Goal: Task Accomplishment & Management: Manage account settings

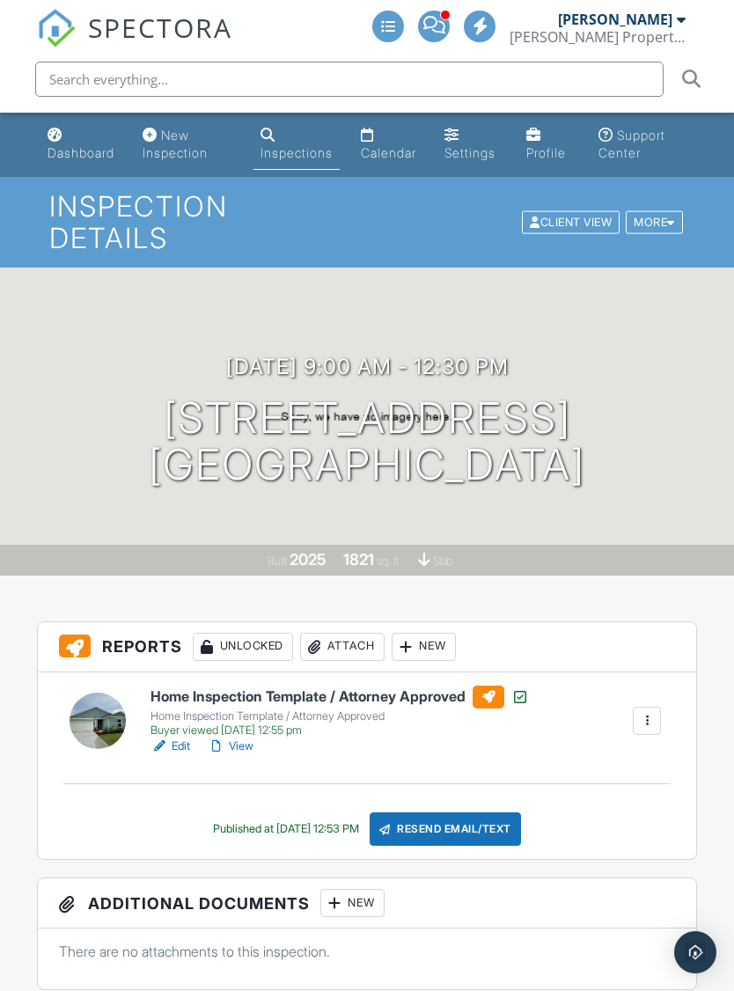
click at [434, 812] on div "Resend Email/Text" at bounding box center [445, 828] width 151 height 33
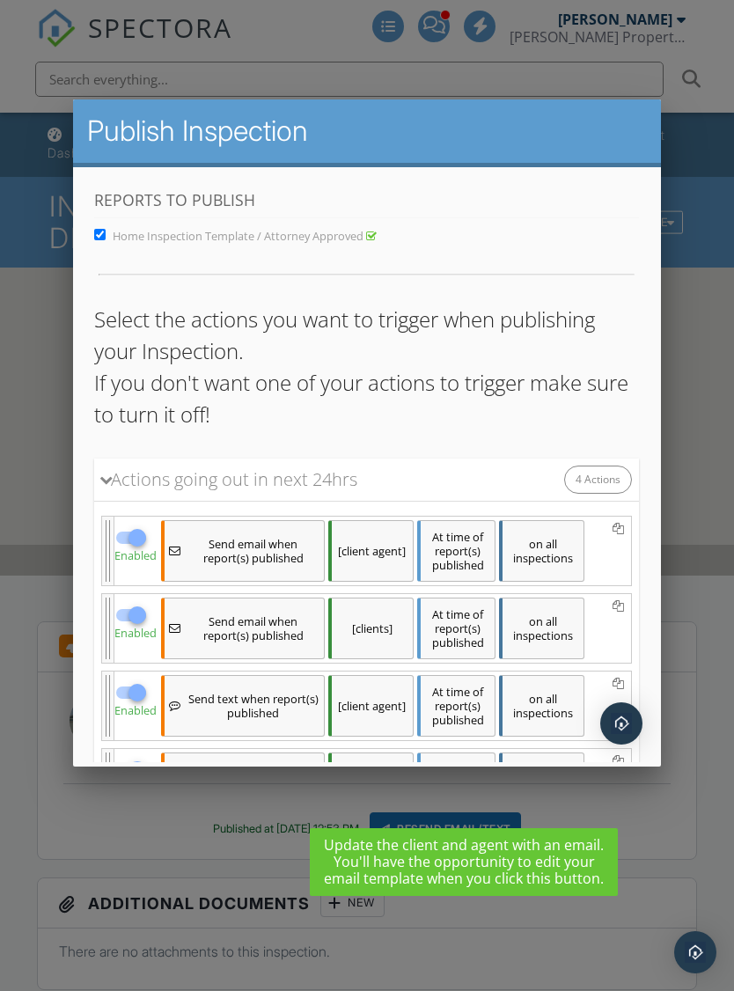
click at [715, 365] on div at bounding box center [367, 531] width 734 height 1239
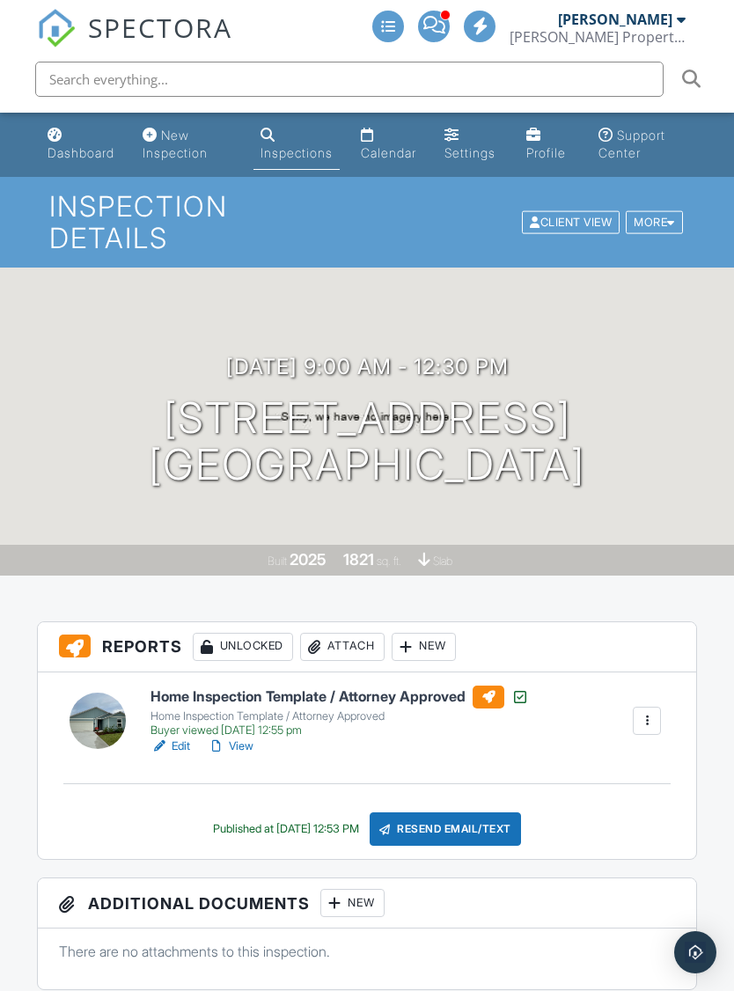
click at [650, 210] on div "More" at bounding box center [654, 222] width 57 height 24
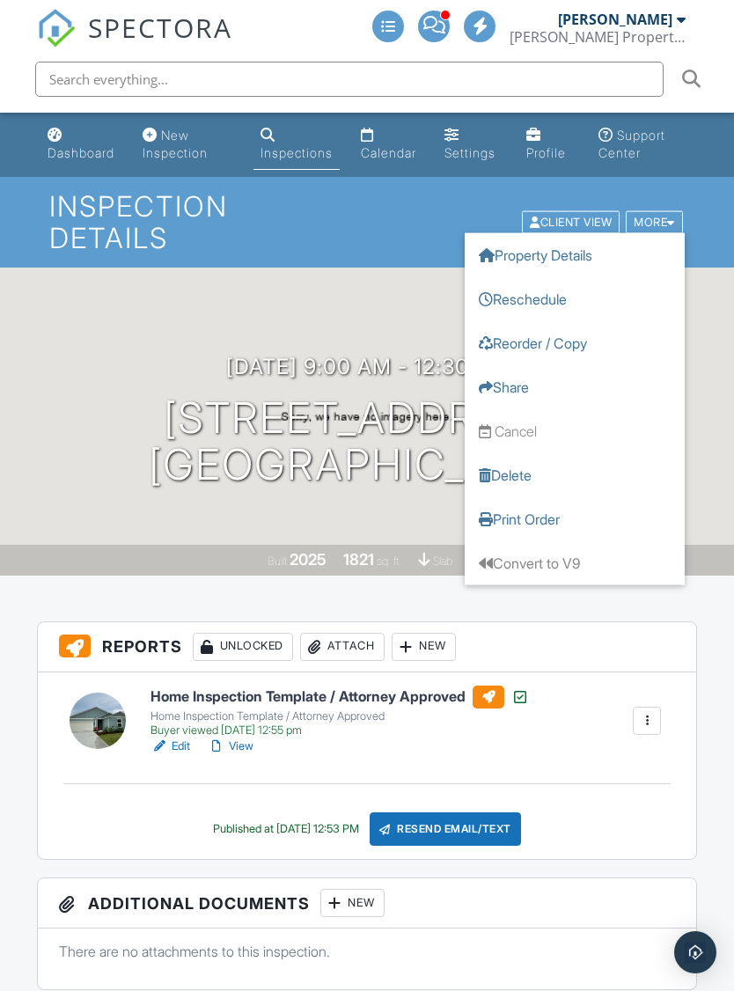
click at [709, 304] on div "[DATE] 9:00 am - 12:30 pm [STREET_ADDRESS] [GEOGRAPHIC_DATA] Built 2025 1821 sq…" at bounding box center [367, 421] width 734 height 308
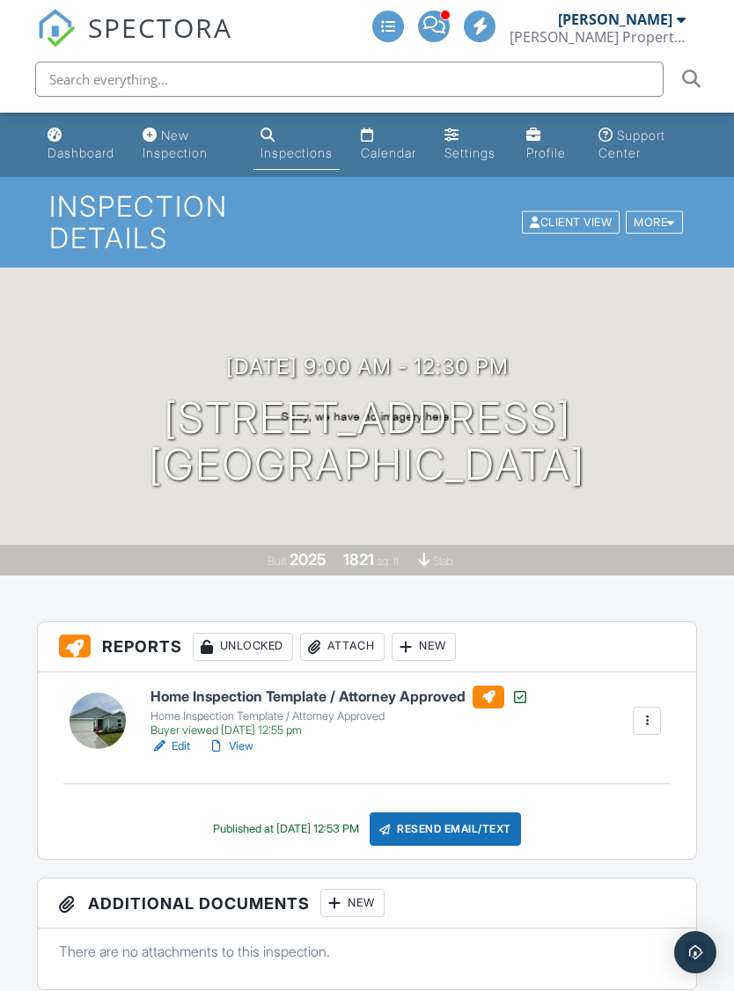
click at [553, 210] on div "Client View" at bounding box center [571, 222] width 98 height 24
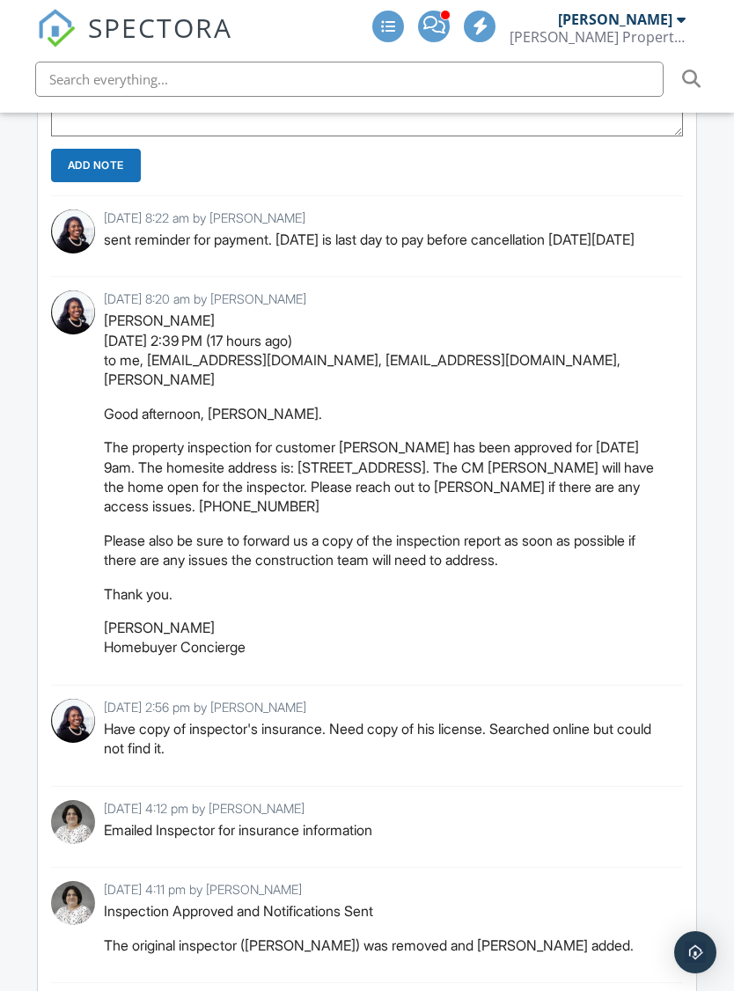
scroll to position [1623, 0]
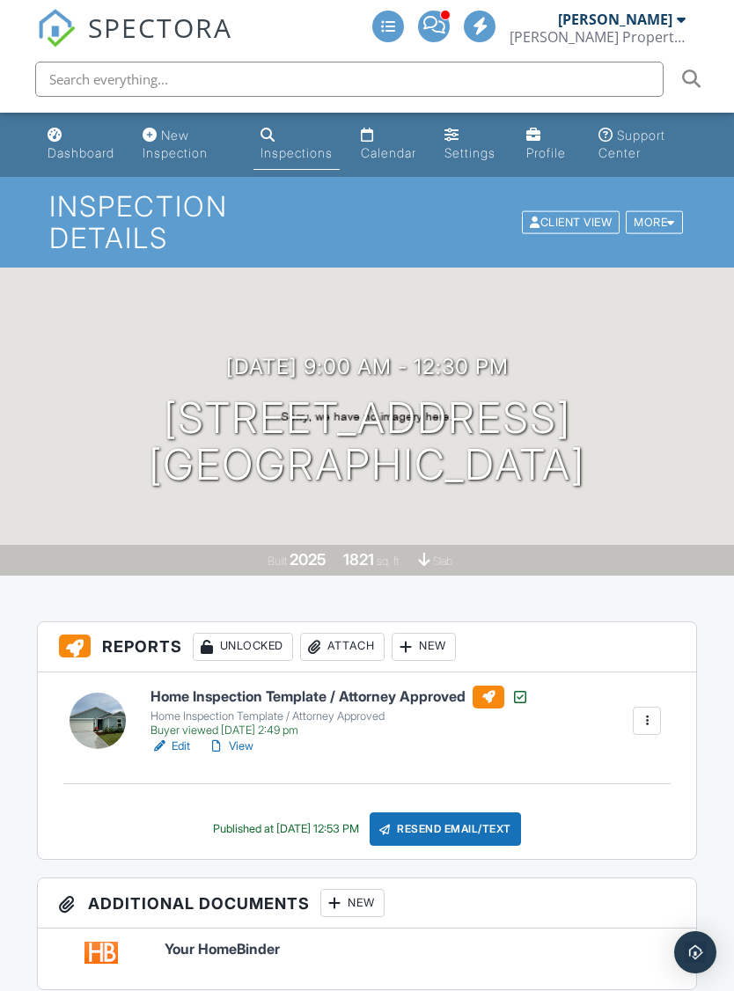
click at [663, 216] on div "More" at bounding box center [654, 222] width 57 height 24
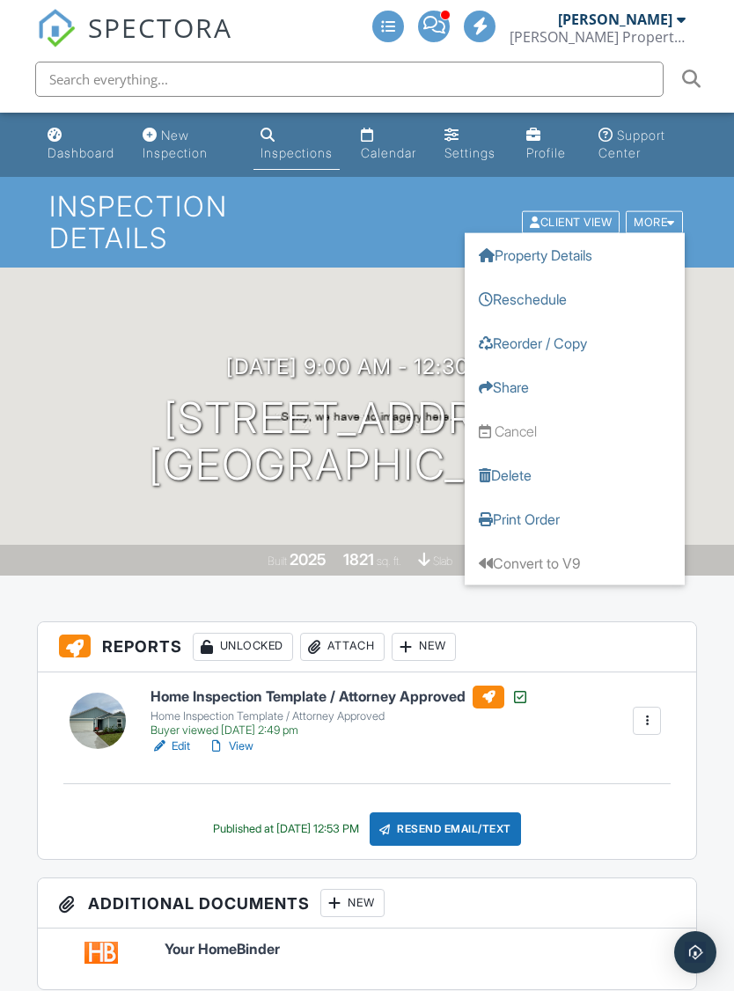
click at [511, 371] on link "Share" at bounding box center [575, 386] width 220 height 44
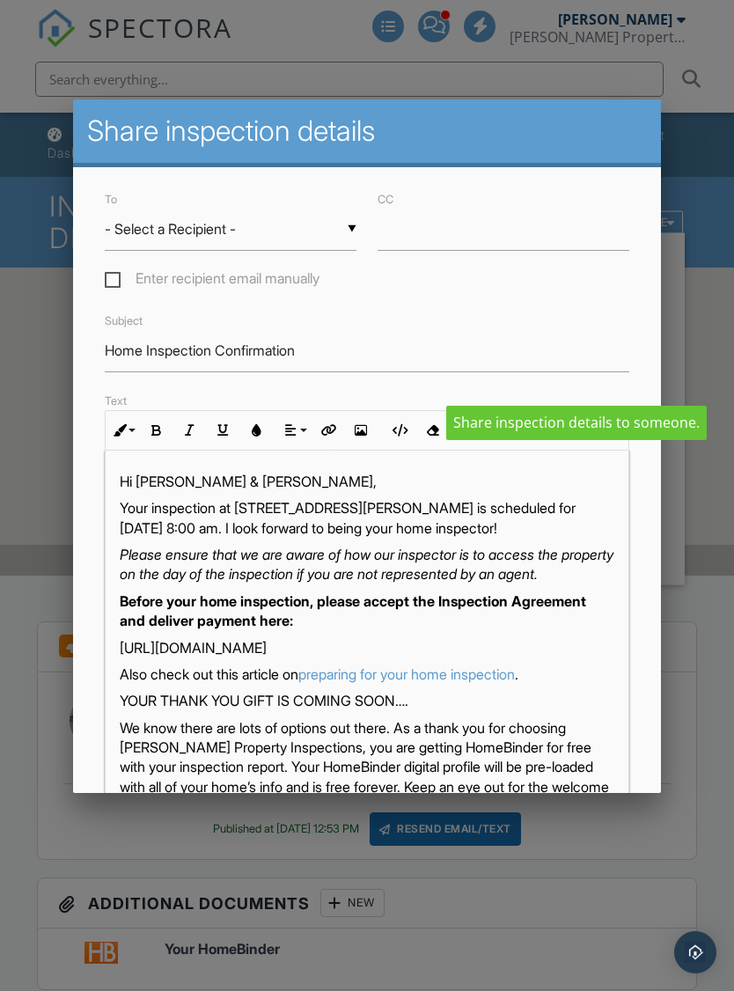
click at [716, 340] on div at bounding box center [367, 531] width 734 height 1239
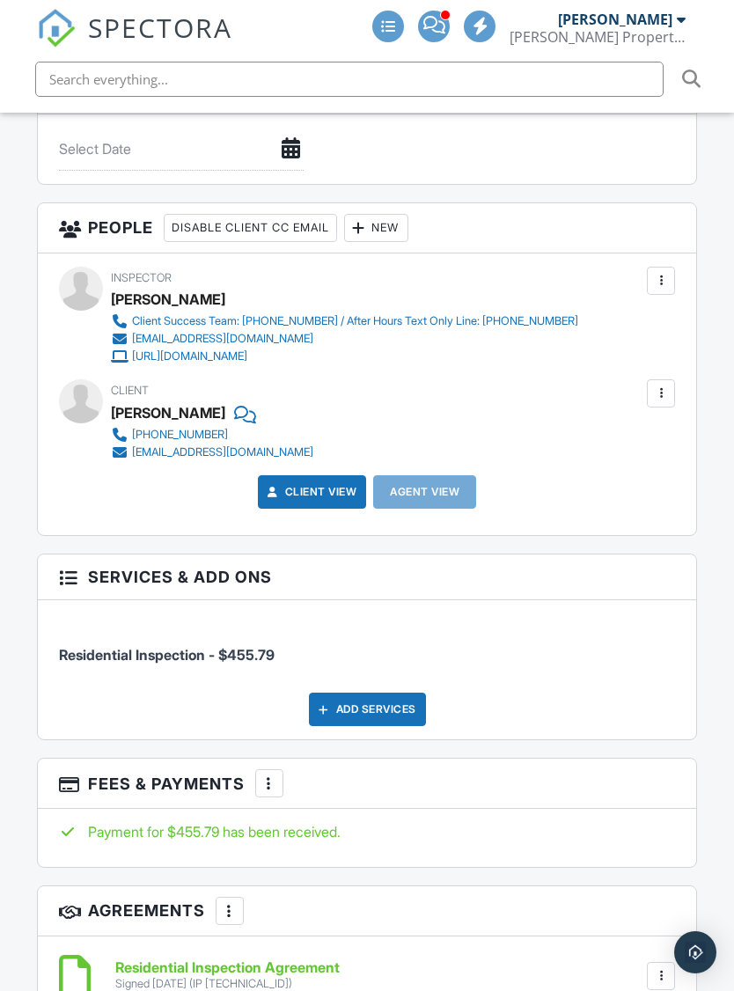
scroll to position [3083, 0]
click at [427, 476] on div "Agent View" at bounding box center [424, 492] width 103 height 33
click at [610, 379] on div "Client Bradley Cayea 518-420-9965 bcayea89@gmail.com" at bounding box center [367, 419] width 617 height 81
click at [307, 483] on link "Client View" at bounding box center [310, 492] width 93 height 18
